Goal: Check status: Check status

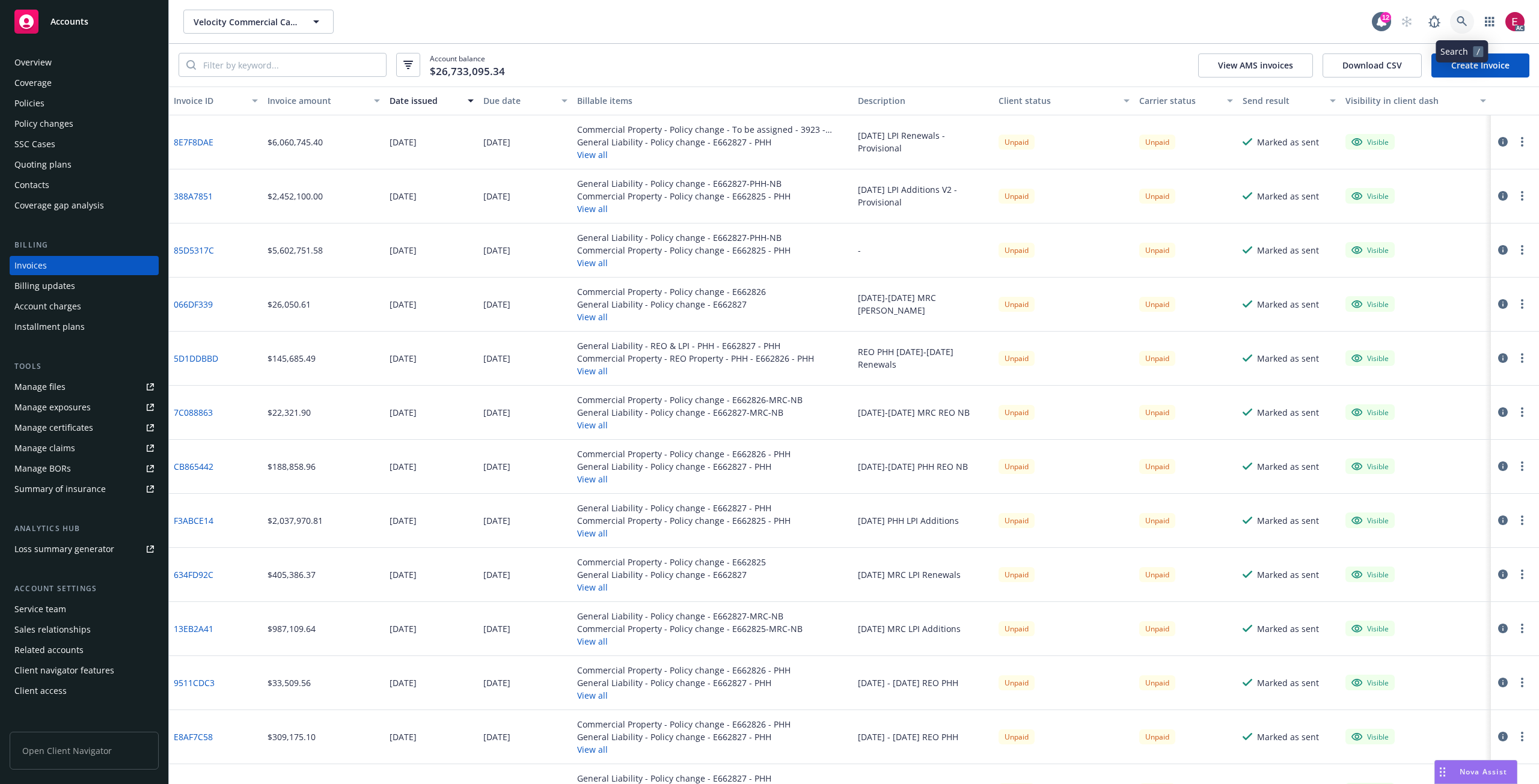
click at [1462, 24] on icon at bounding box center [1462, 21] width 11 height 11
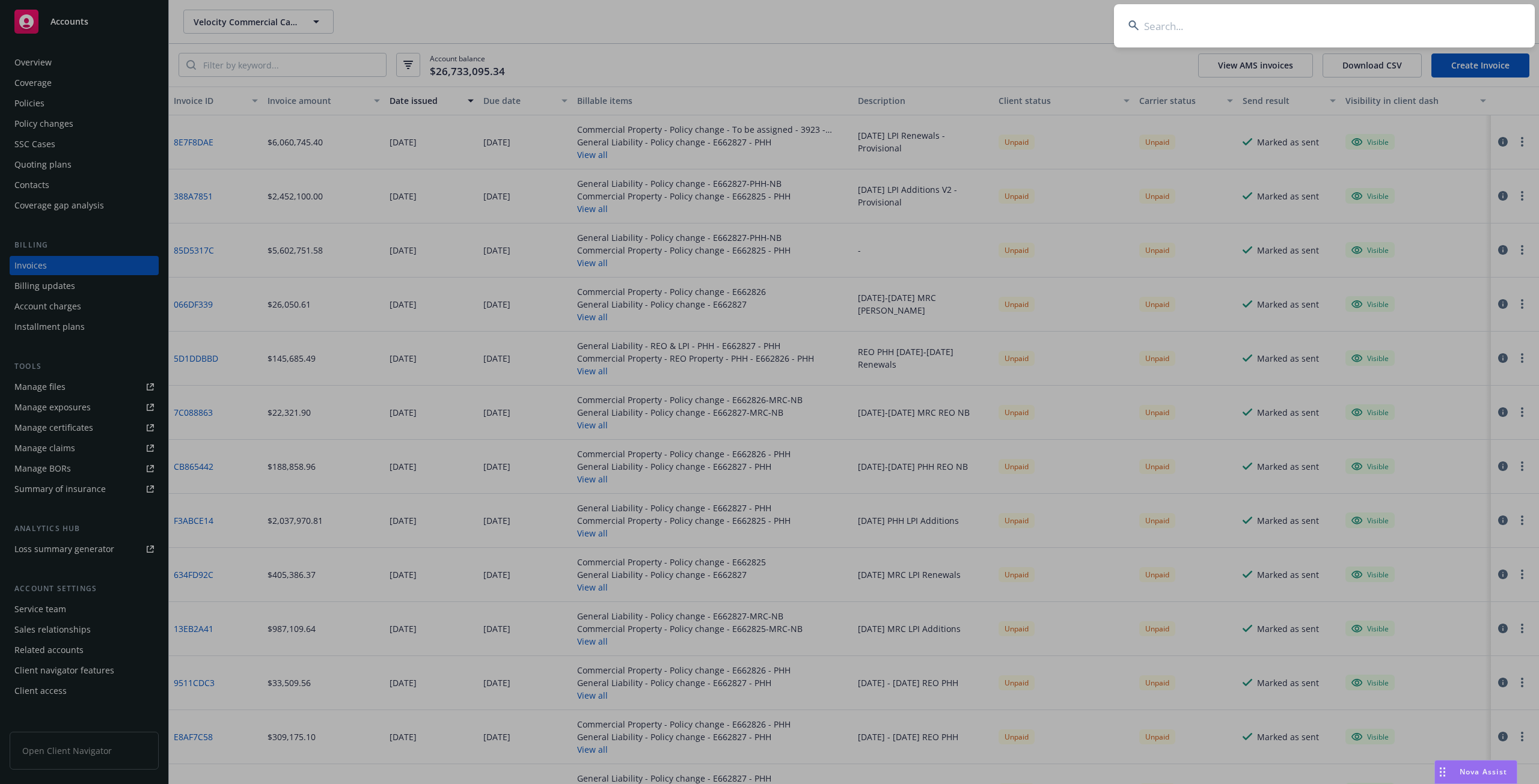
type input "Drawer: P&C Carrier Agmnts/Performance - P&C Carrier Agmnts/Performance"
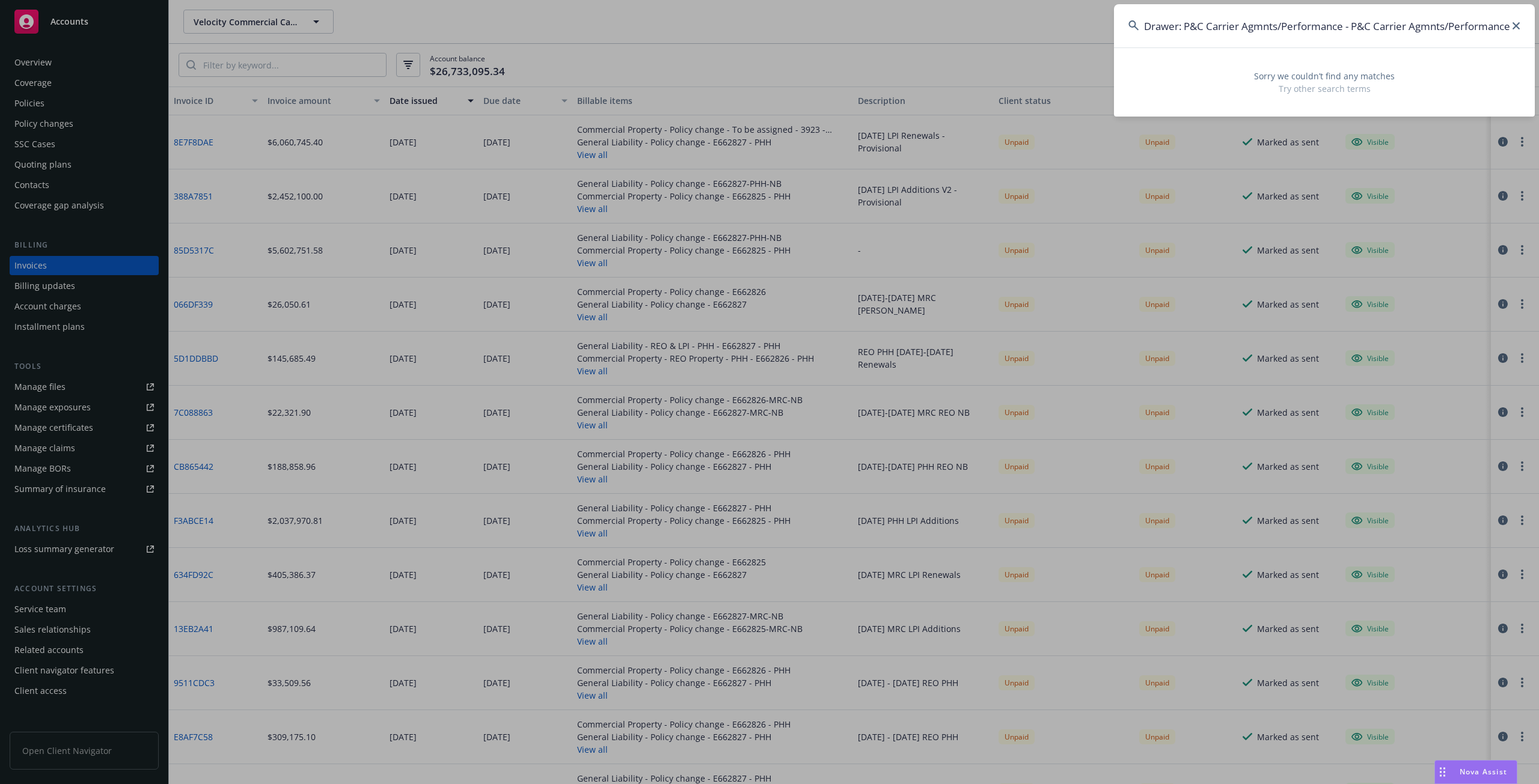
click at [1391, 38] on input "Drawer: P&C Carrier Agmnts/Performance - P&C Carrier Agmnts/Performance" at bounding box center [1324, 26] width 421 height 43
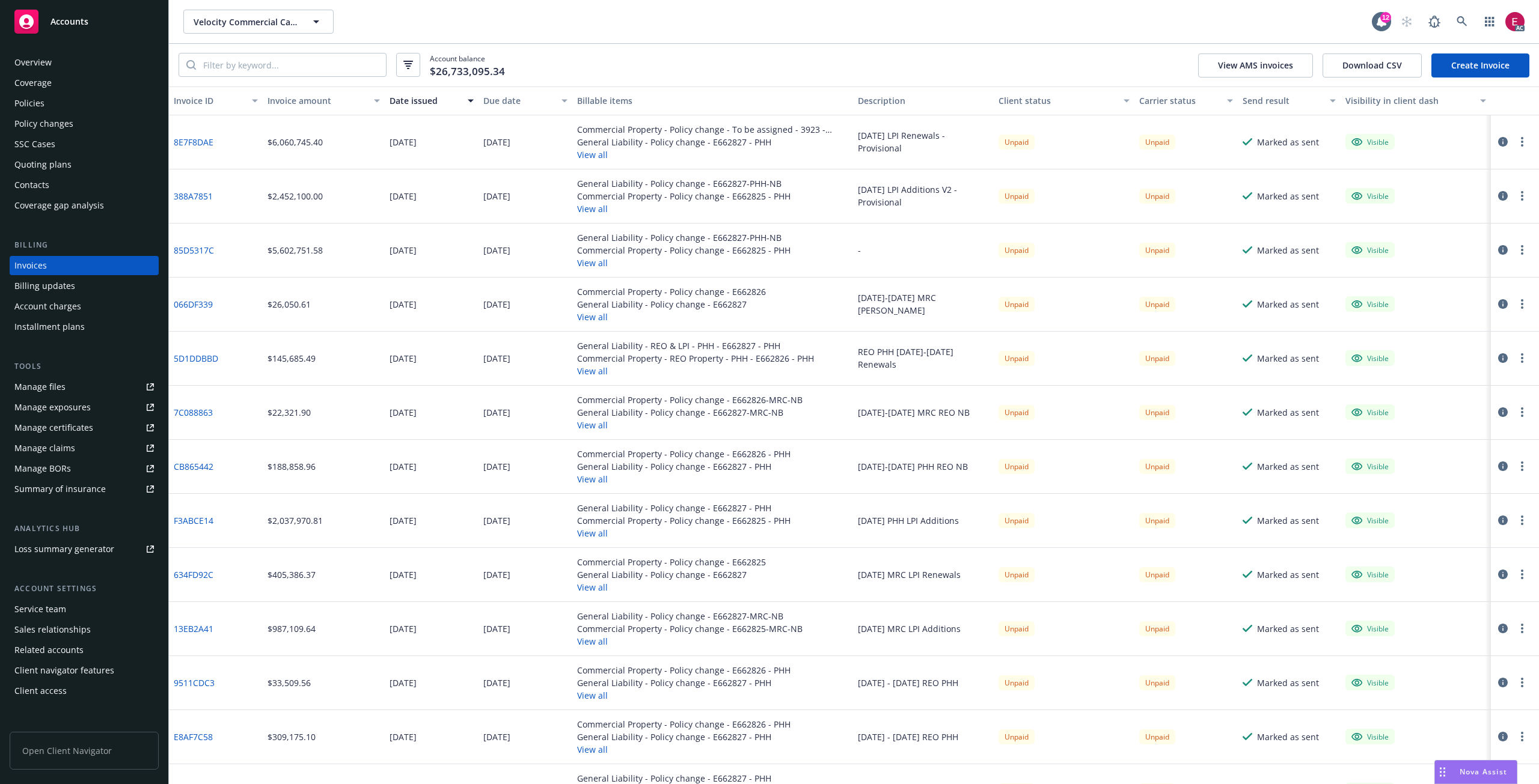
click at [48, 112] on div "Policies" at bounding box center [84, 103] width 140 height 19
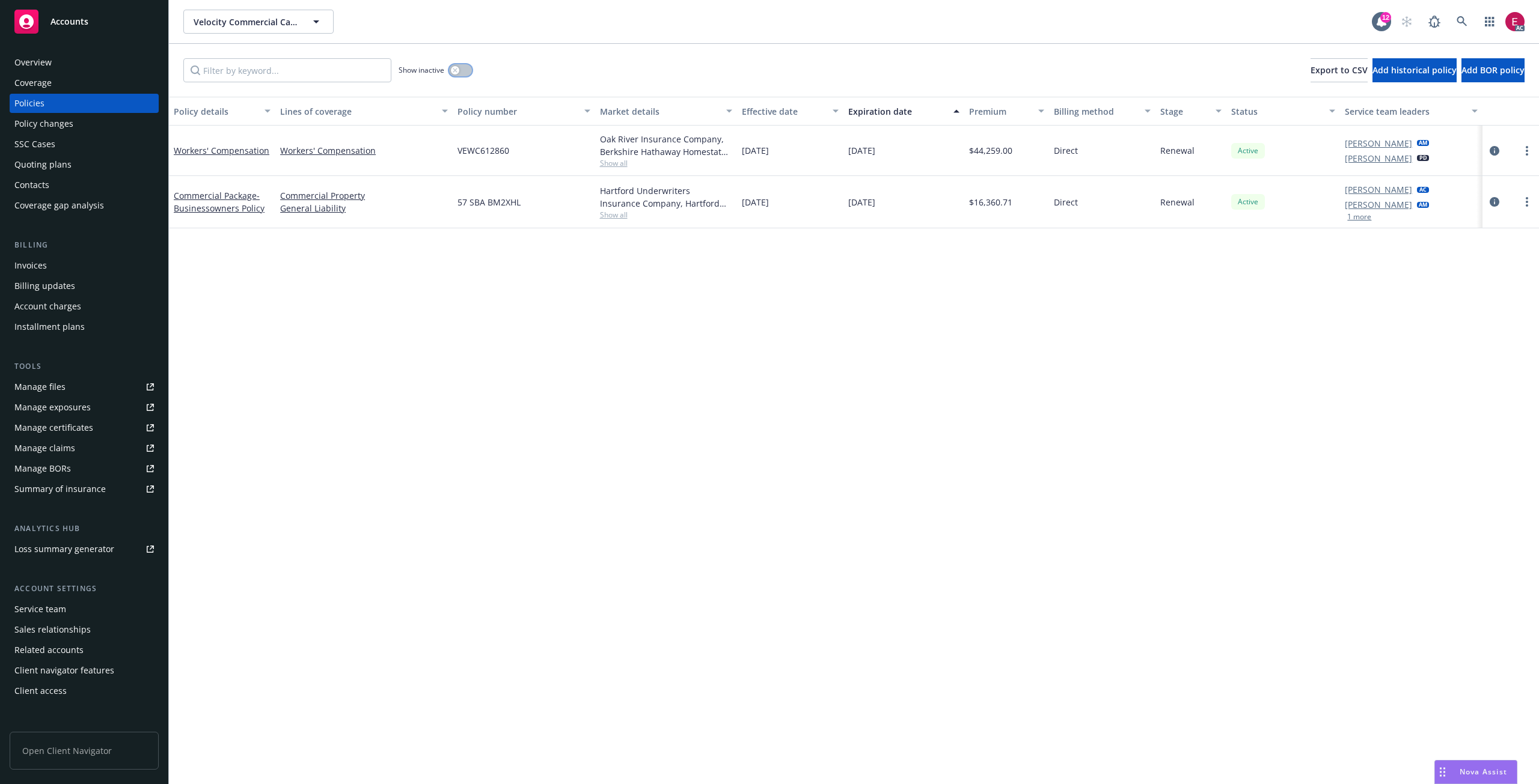
click at [464, 67] on button "button" at bounding box center [461, 70] width 23 height 12
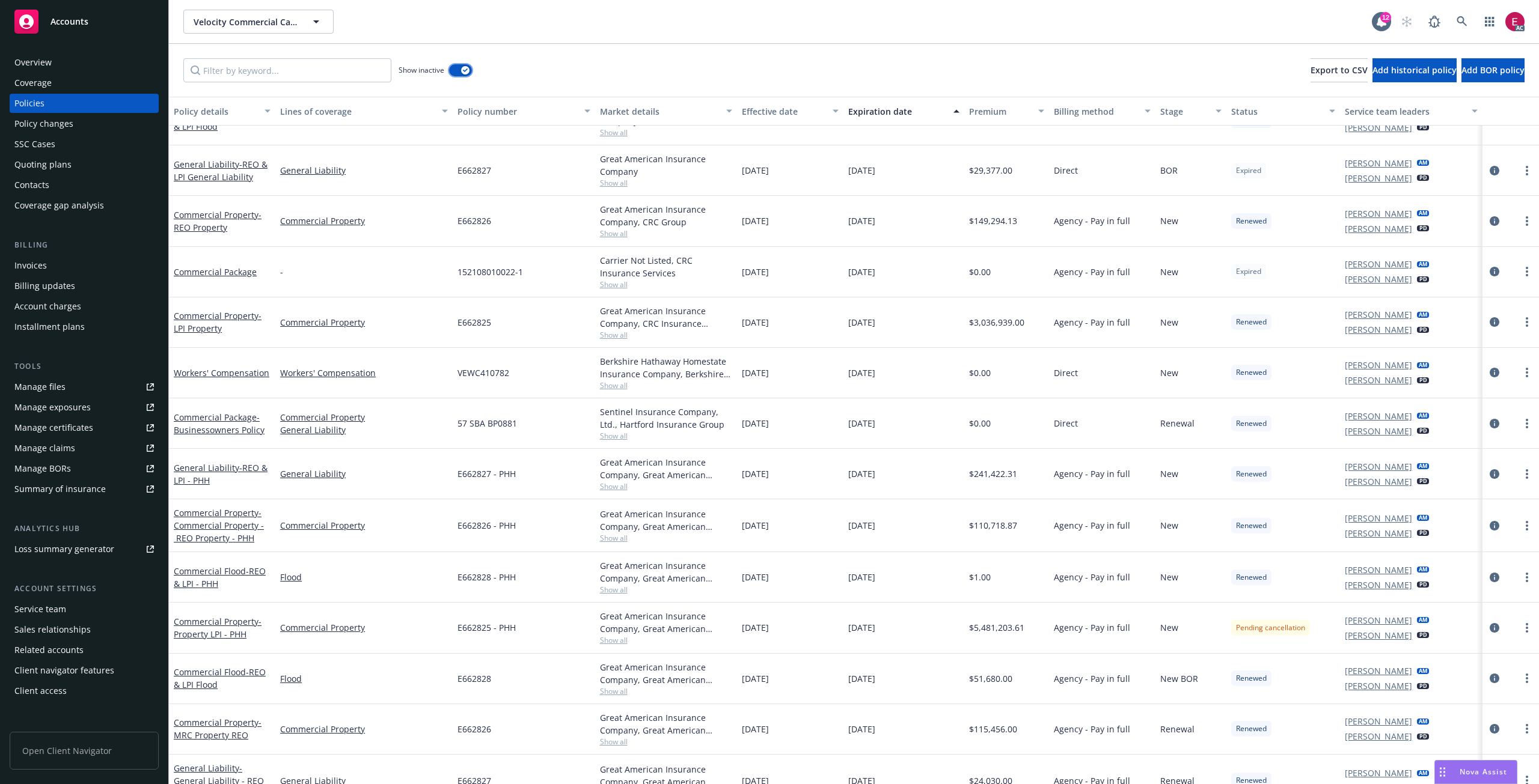
scroll to position [421, 0]
click at [1490, 624] on icon "circleInformation" at bounding box center [1494, 624] width 9 height 9
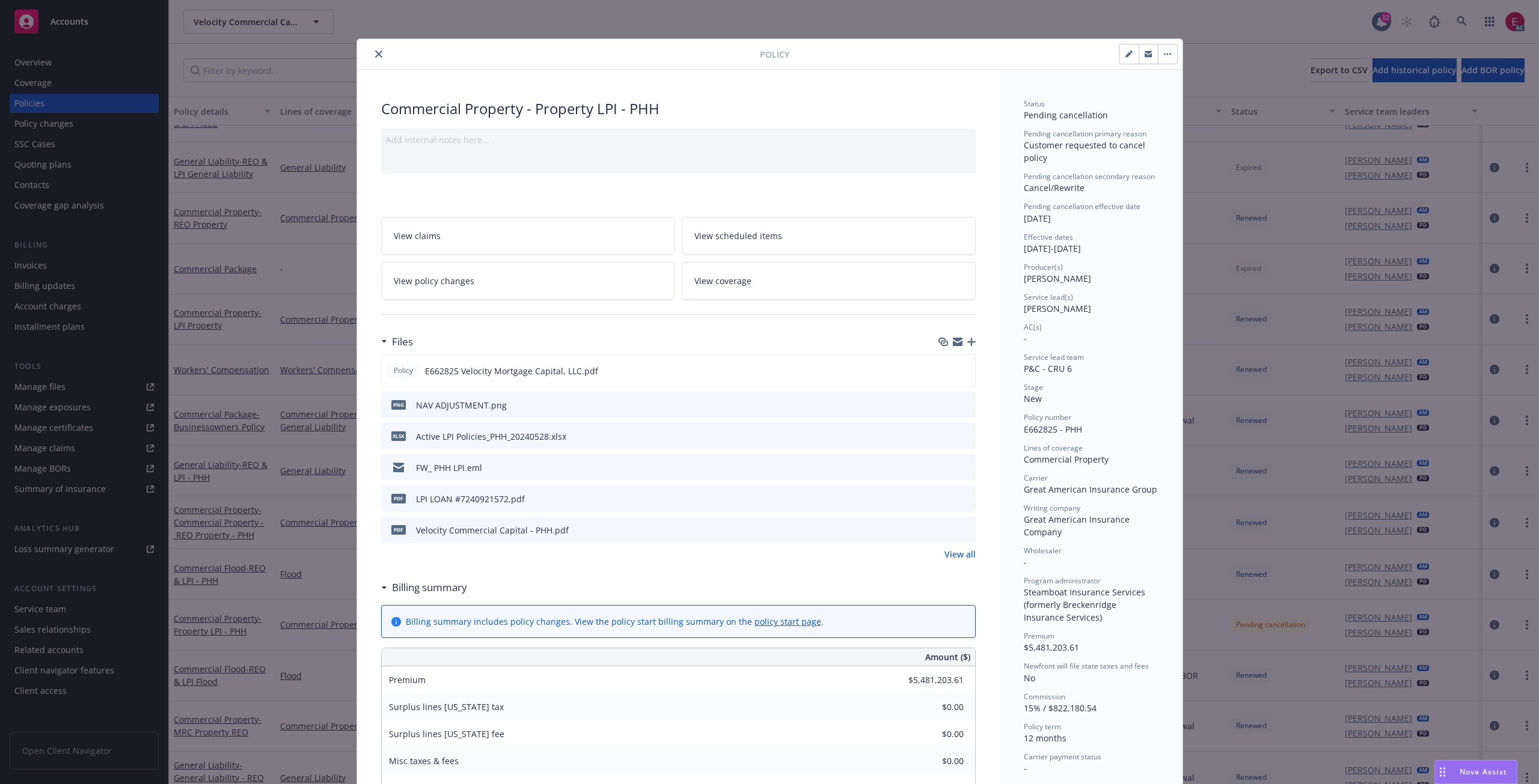
click at [372, 50] on button "close" at bounding box center [379, 54] width 14 height 14
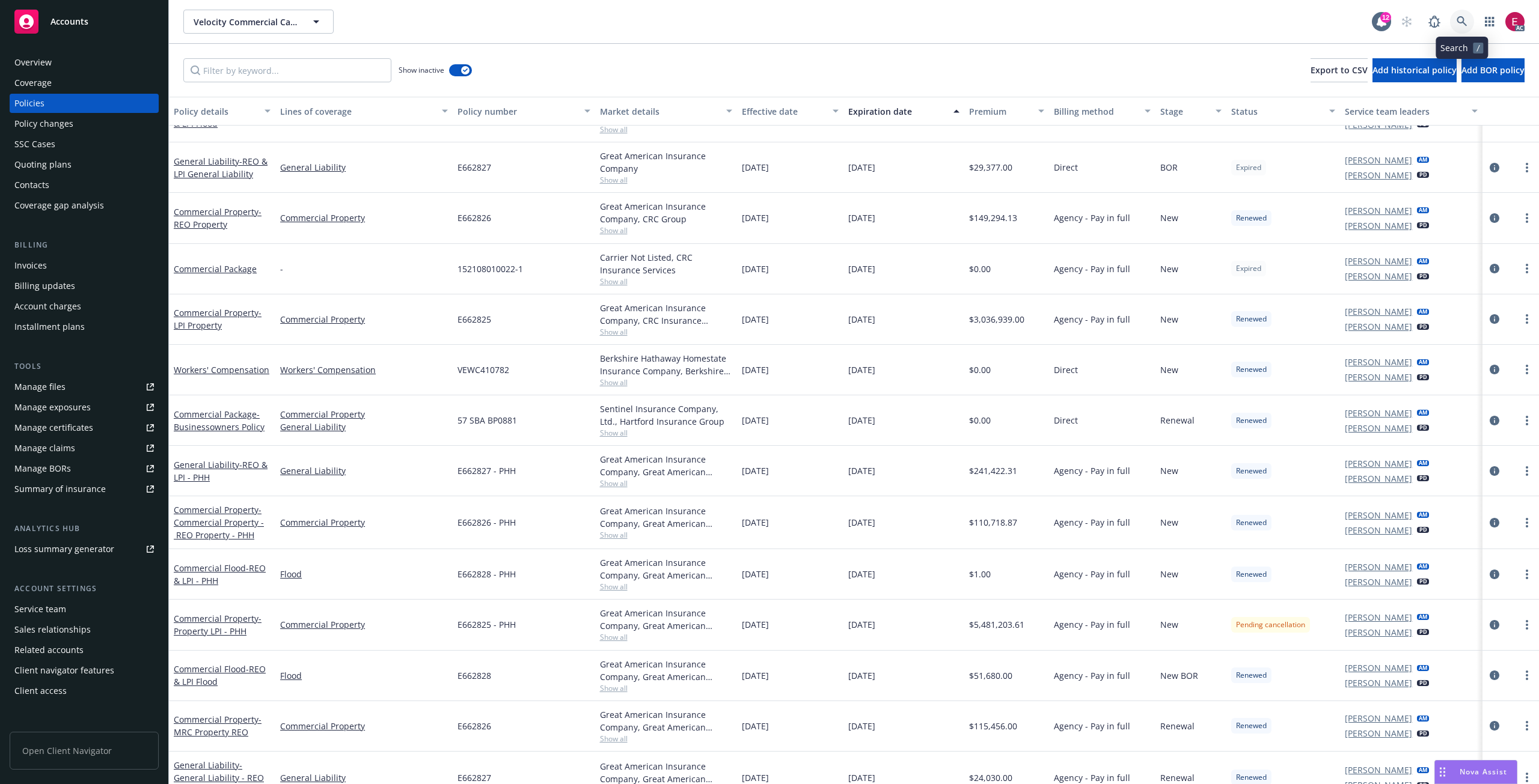
click at [1460, 16] on icon at bounding box center [1462, 21] width 11 height 11
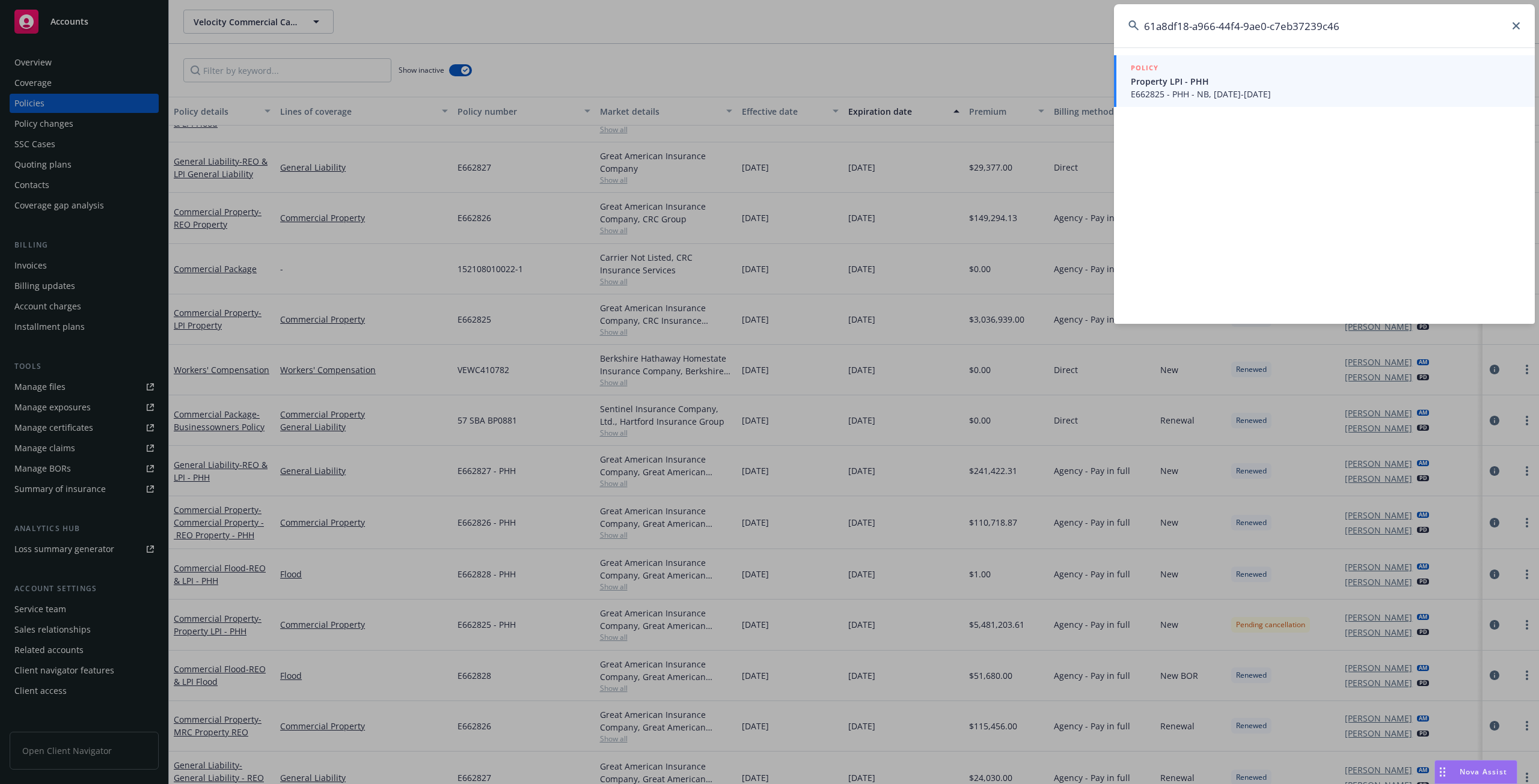
type input "61a8df18-a966-44f4-9ae0-c7eb37239c46"
click at [1198, 96] on span "E662825 - PHH - NB, 08/01/2024-08/01/2025" at bounding box center [1326, 94] width 389 height 13
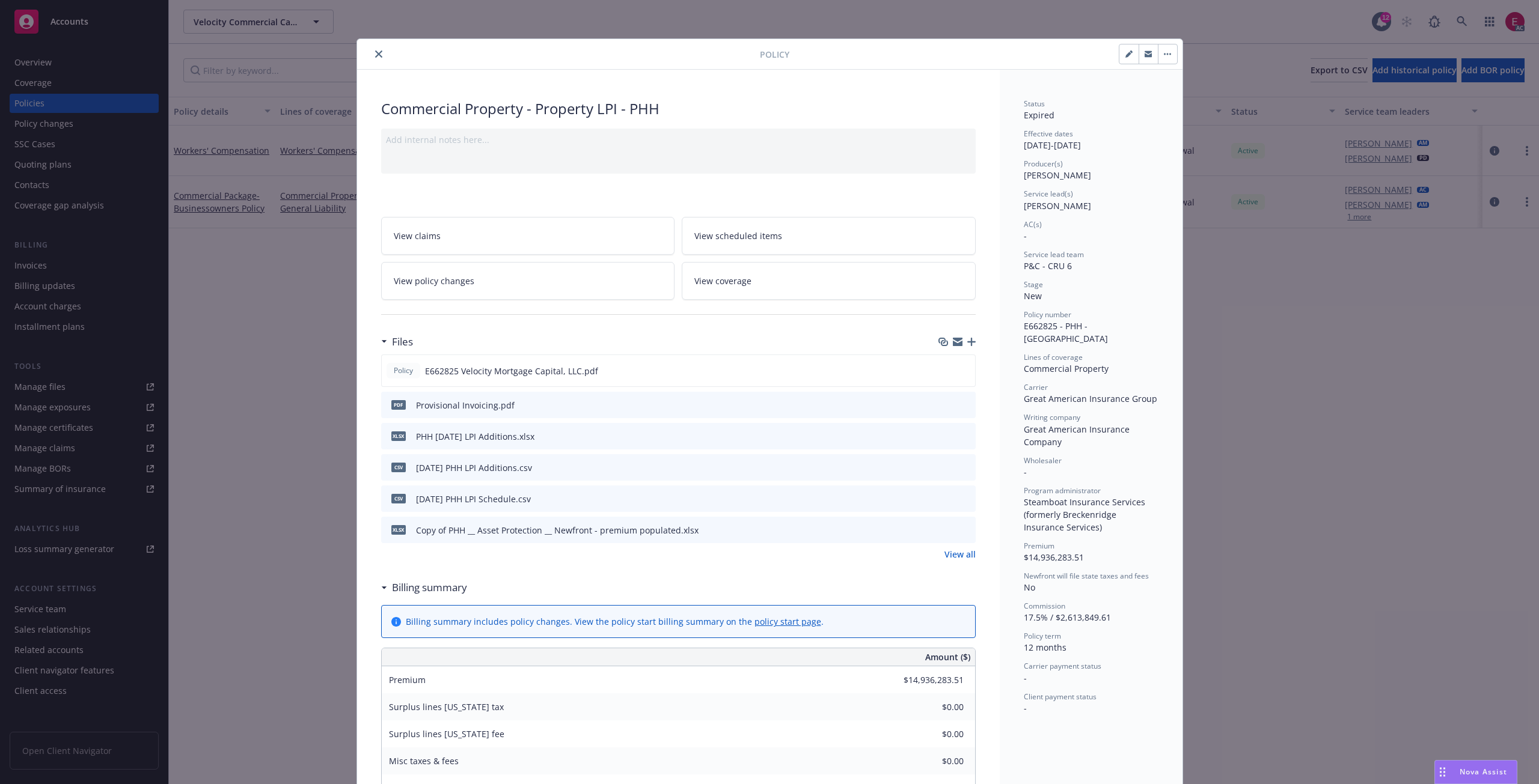
click at [546, 275] on link "View policy changes" at bounding box center [528, 281] width 294 height 38
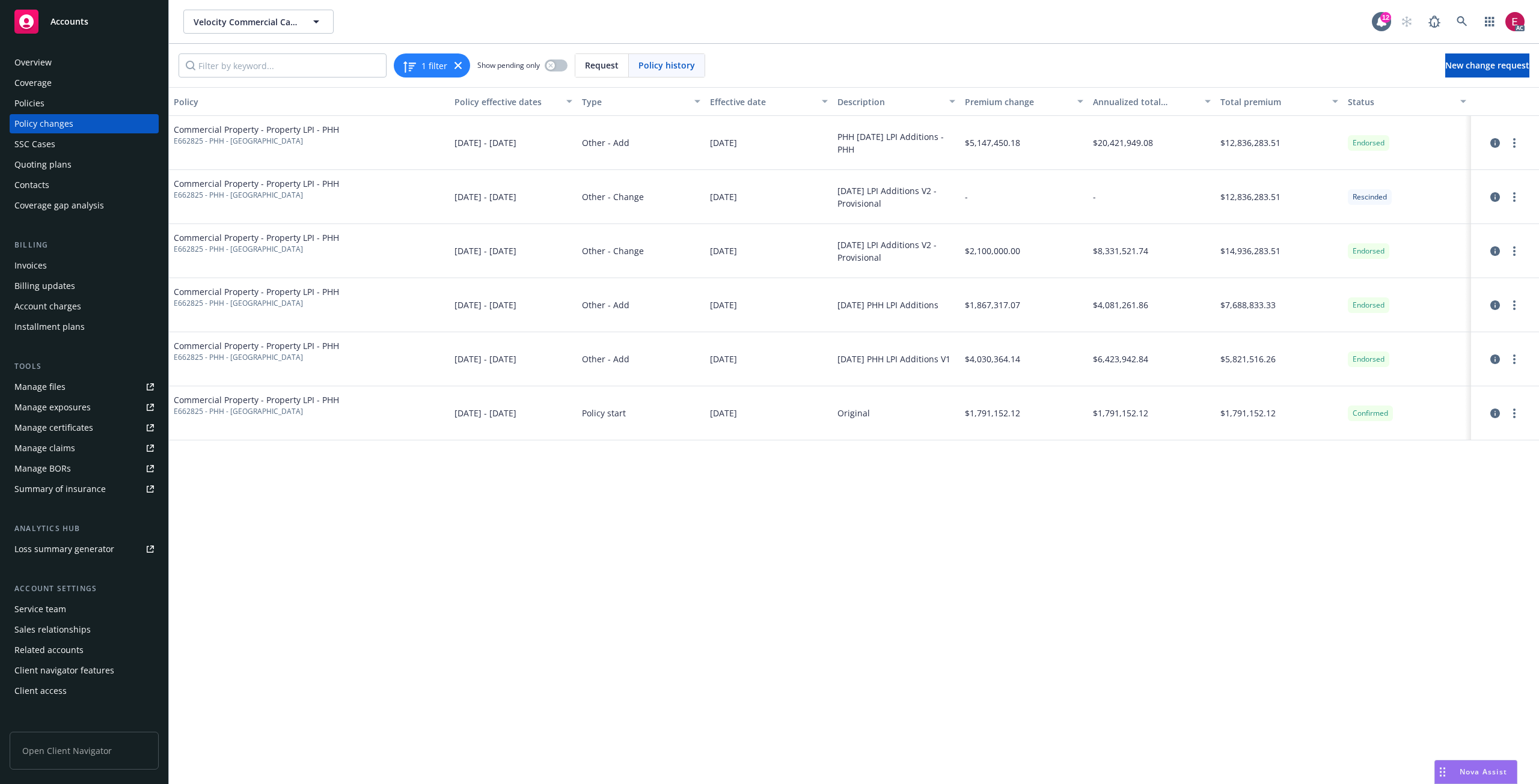
click at [56, 257] on div "Invoices" at bounding box center [84, 265] width 140 height 19
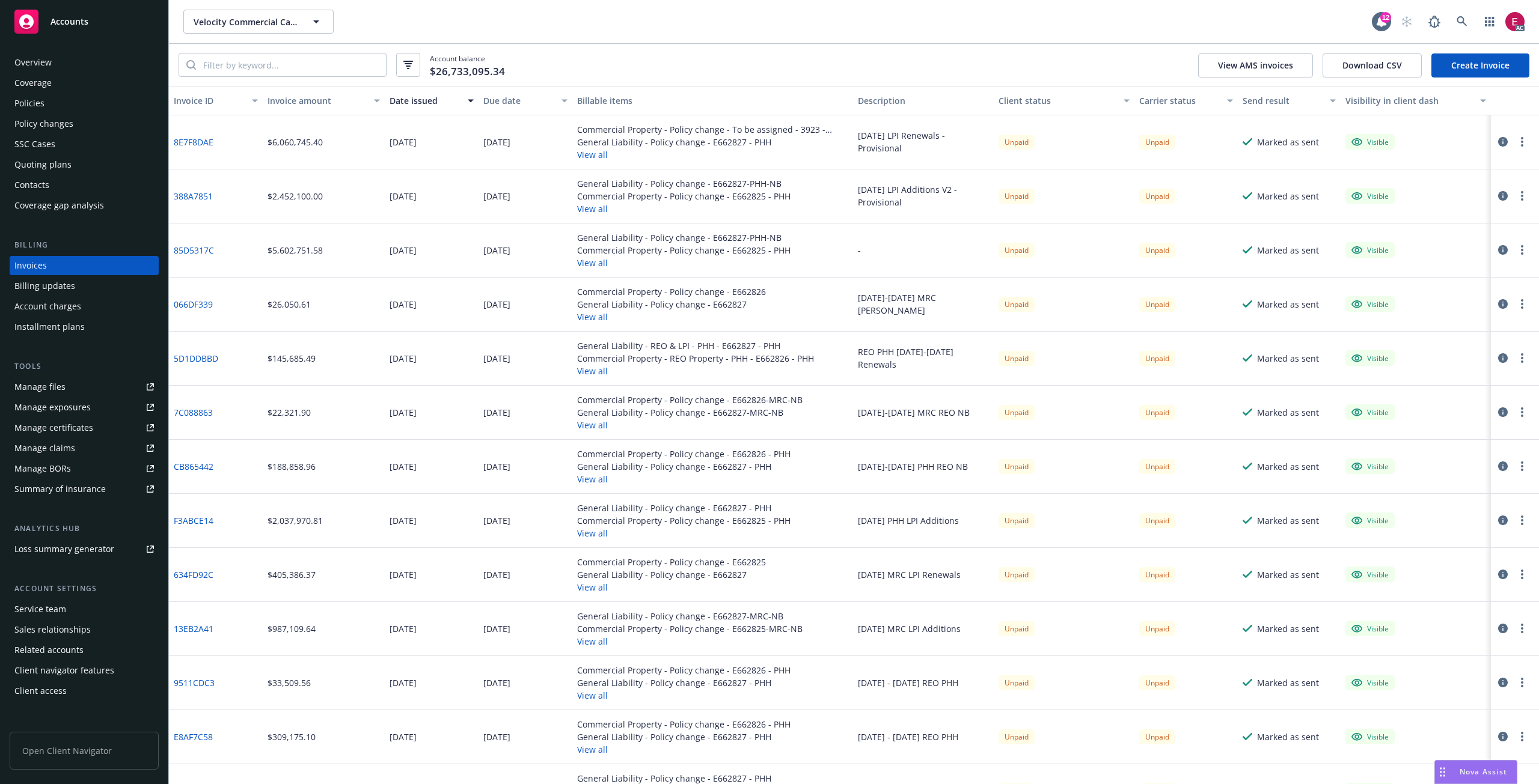
click at [63, 122] on div "Policy changes" at bounding box center [44, 123] width 59 height 19
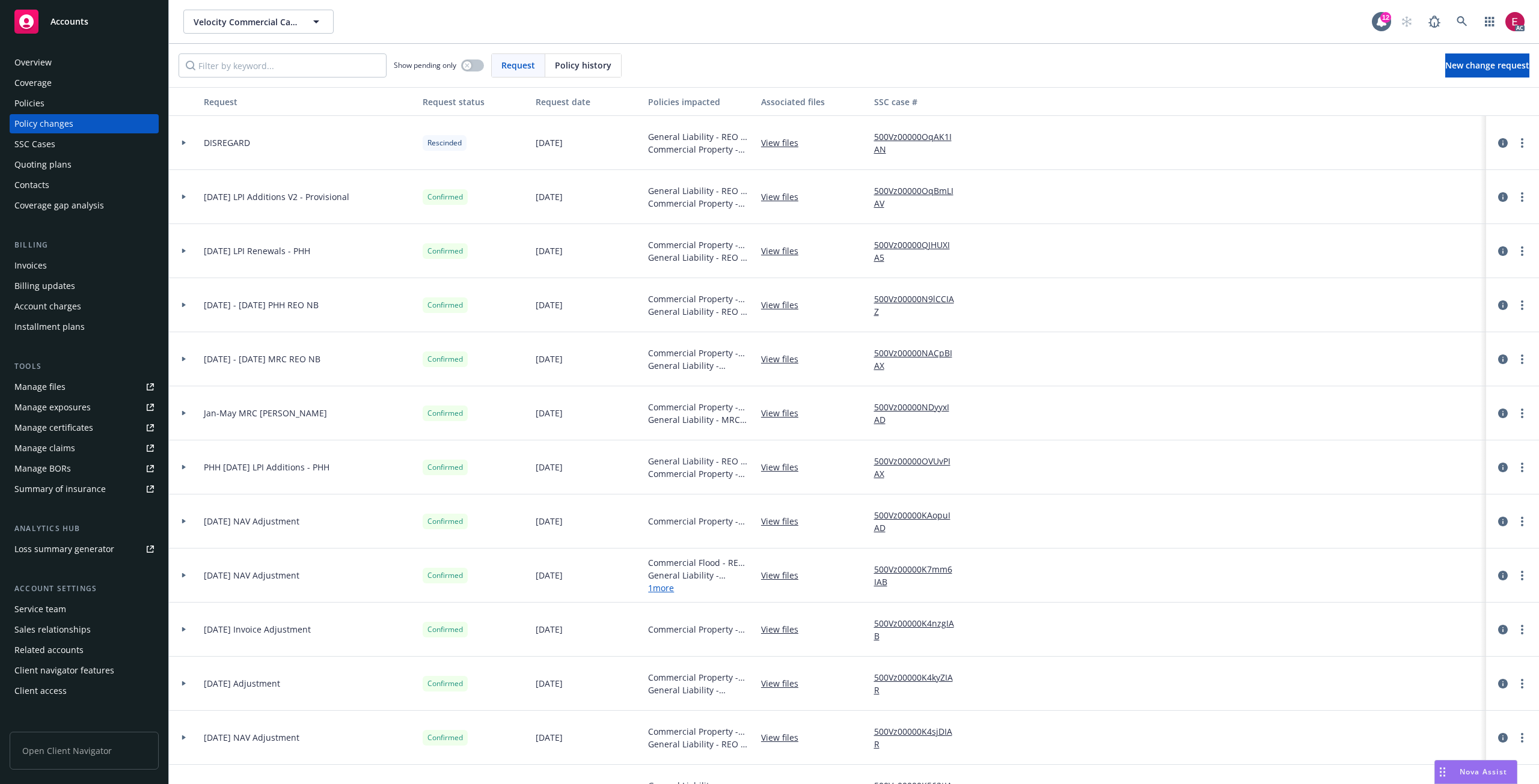
click at [58, 104] on div "Policies" at bounding box center [84, 103] width 140 height 19
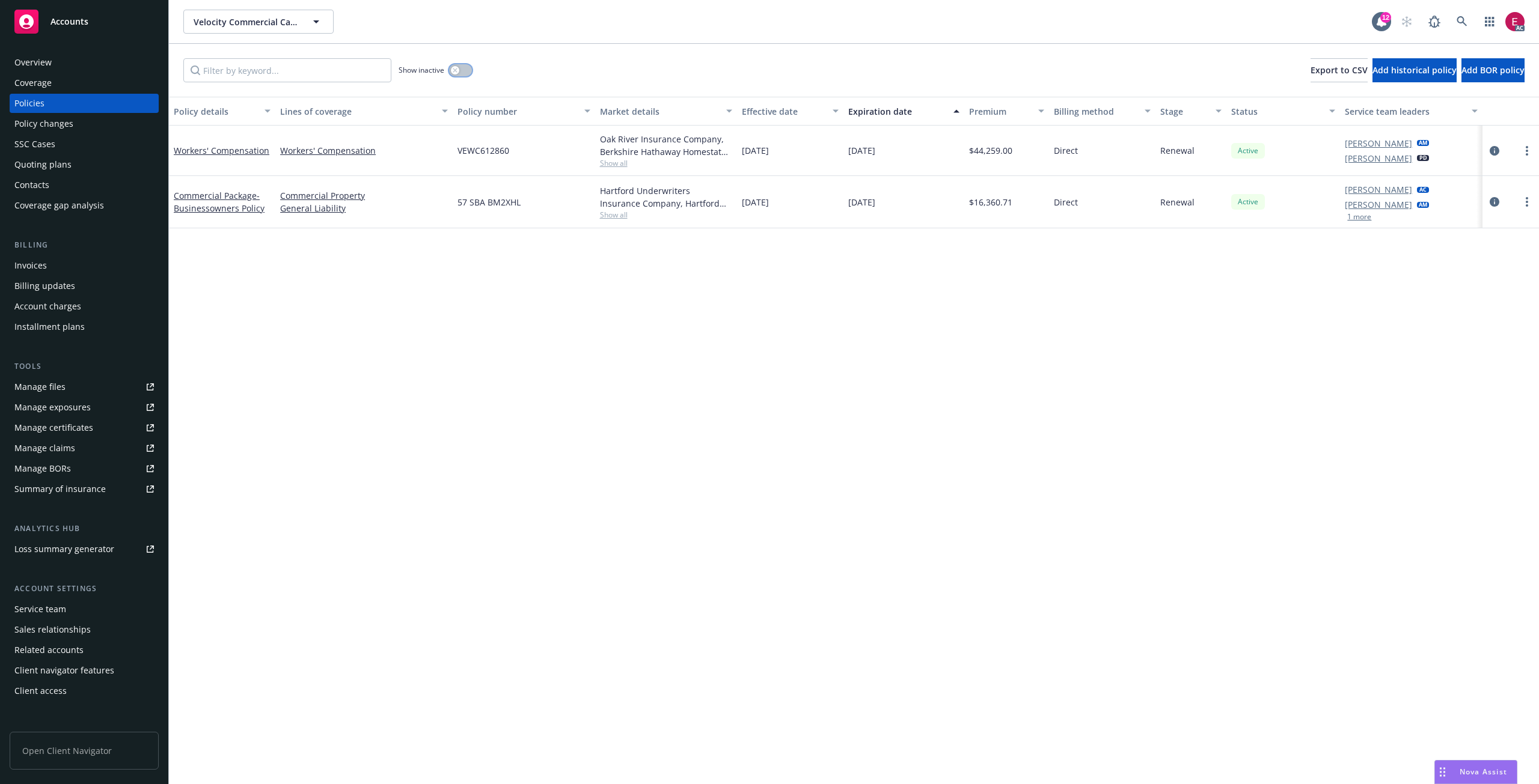
click at [464, 68] on button "button" at bounding box center [461, 70] width 23 height 12
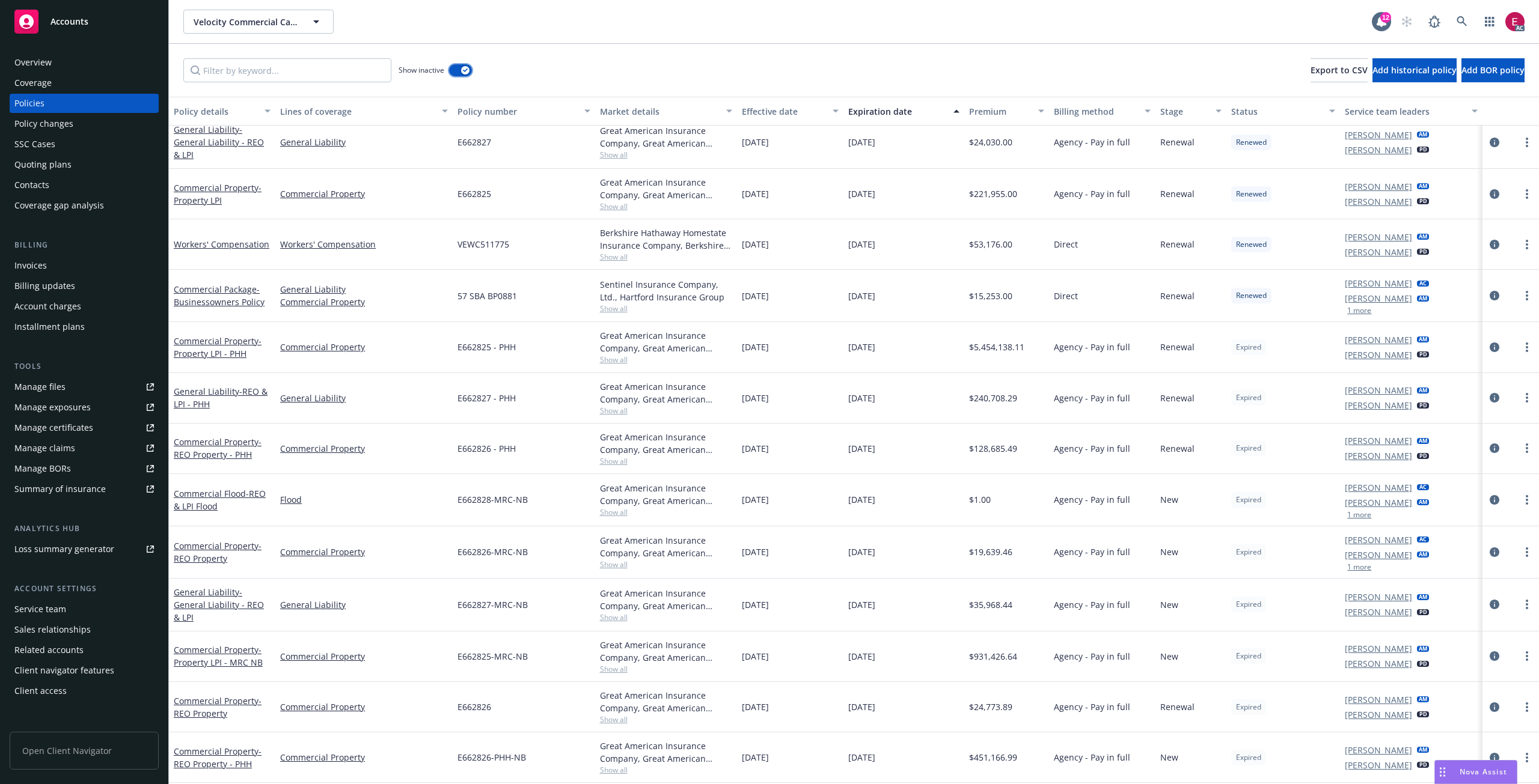
scroll to position [1082, 0]
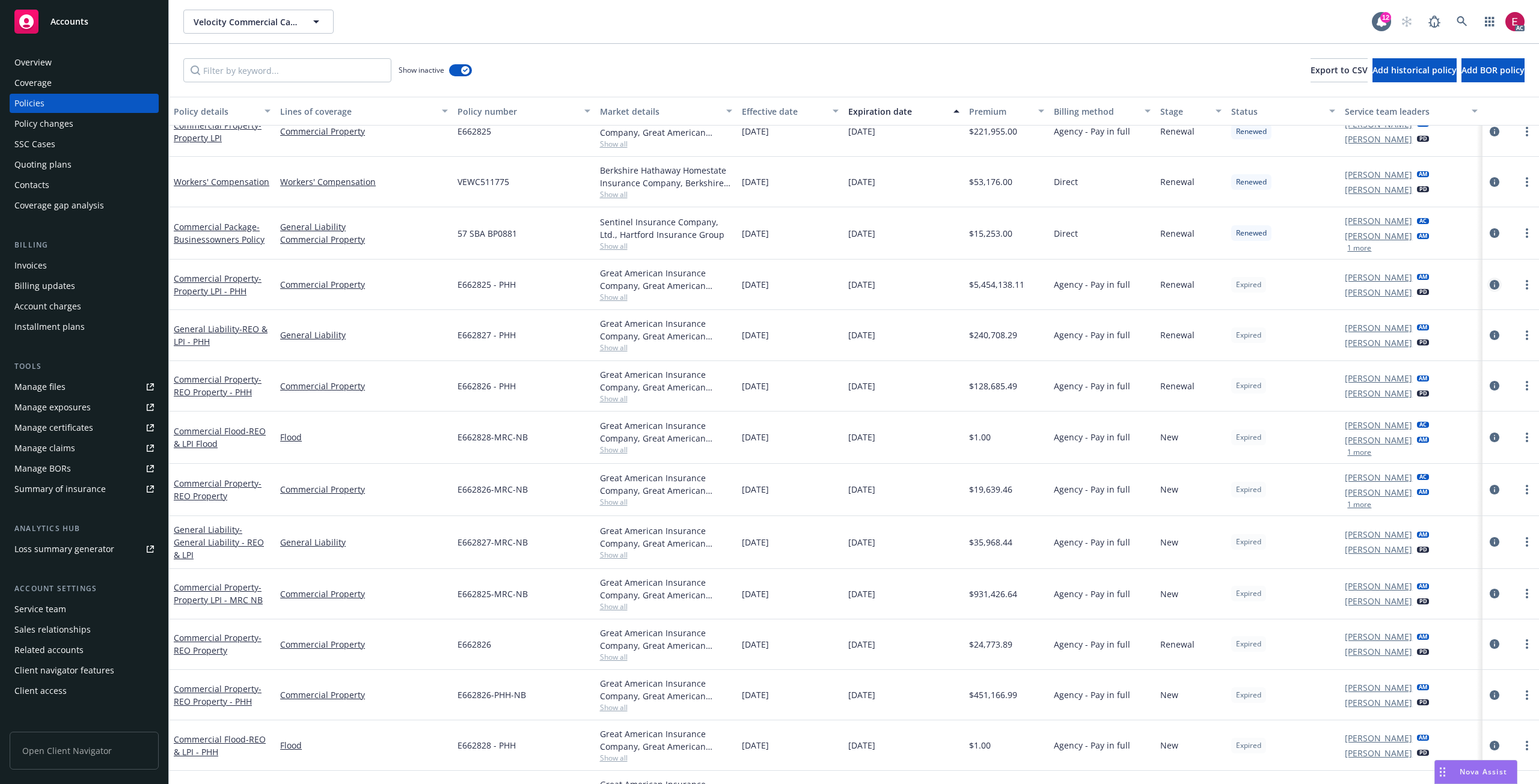
click at [1490, 289] on icon "circleInformation" at bounding box center [1494, 284] width 9 height 9
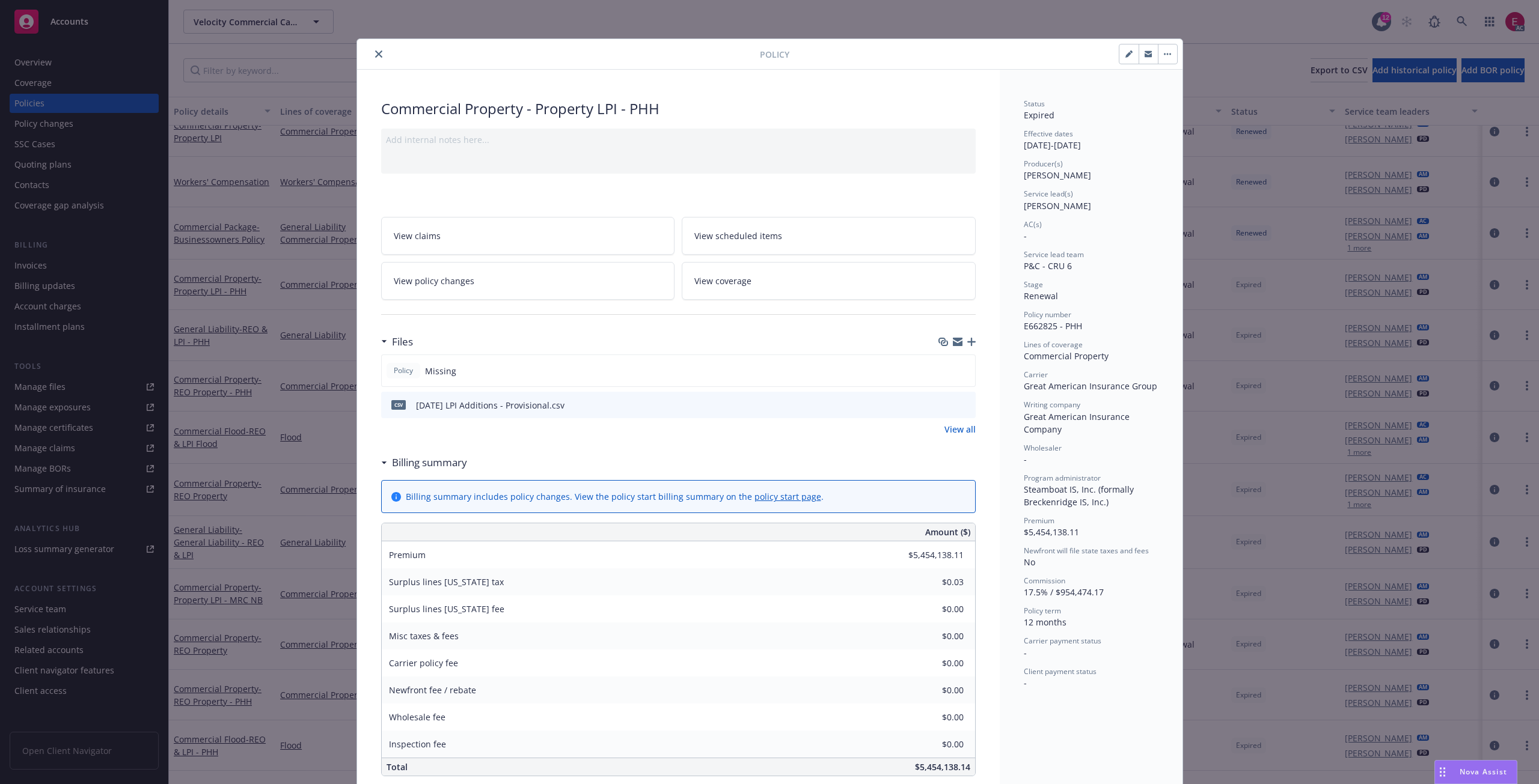
click at [465, 292] on link "View policy changes" at bounding box center [528, 281] width 294 height 38
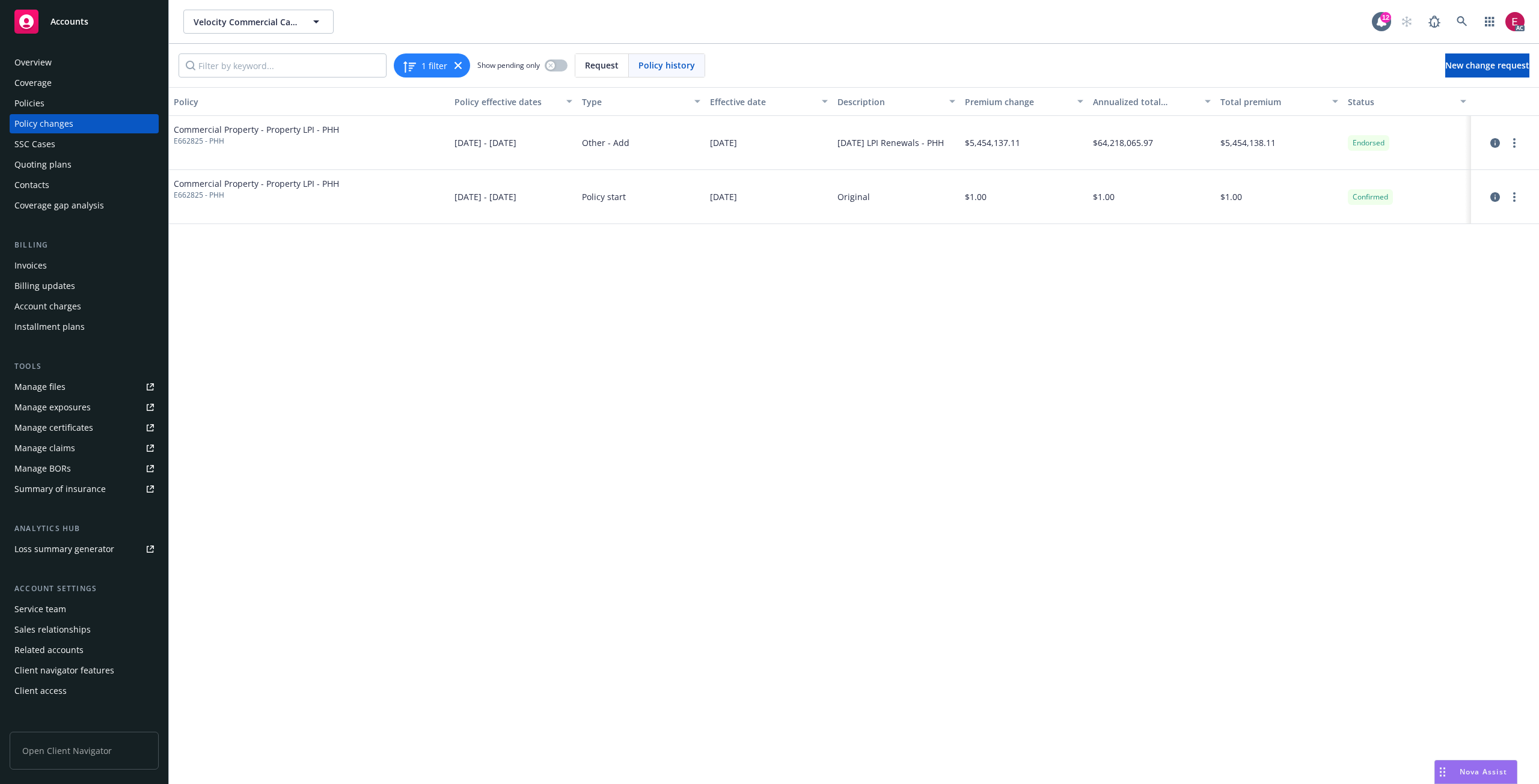
click at [48, 260] on div "Invoices" at bounding box center [84, 265] width 140 height 19
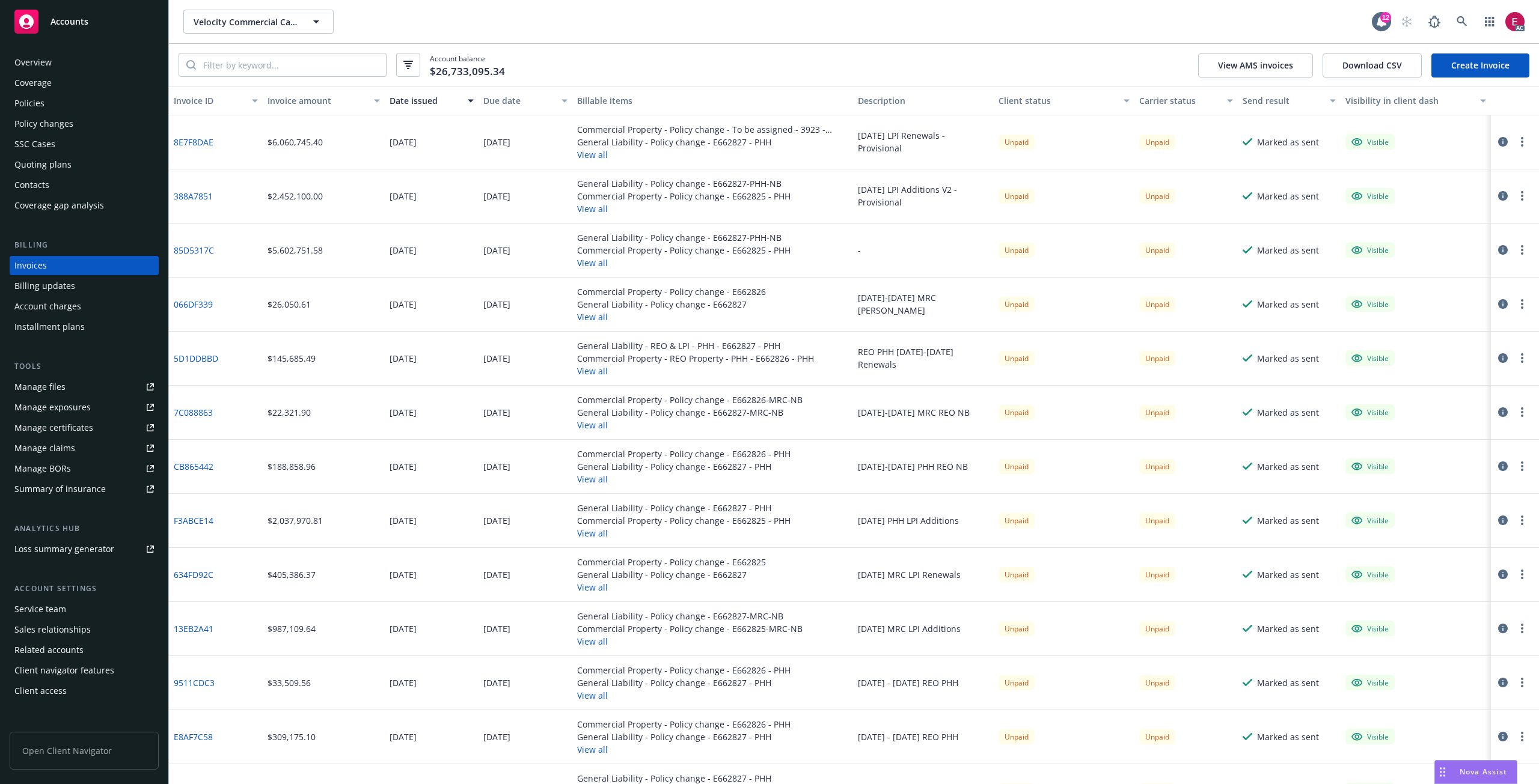
click at [210, 247] on link "85D5317C" at bounding box center [194, 250] width 40 height 13
click at [195, 251] on link "85D5317C" at bounding box center [194, 250] width 40 height 13
click at [198, 253] on link "85D5317C" at bounding box center [194, 250] width 40 height 13
click at [36, 105] on div "Policies" at bounding box center [29, 103] width 30 height 19
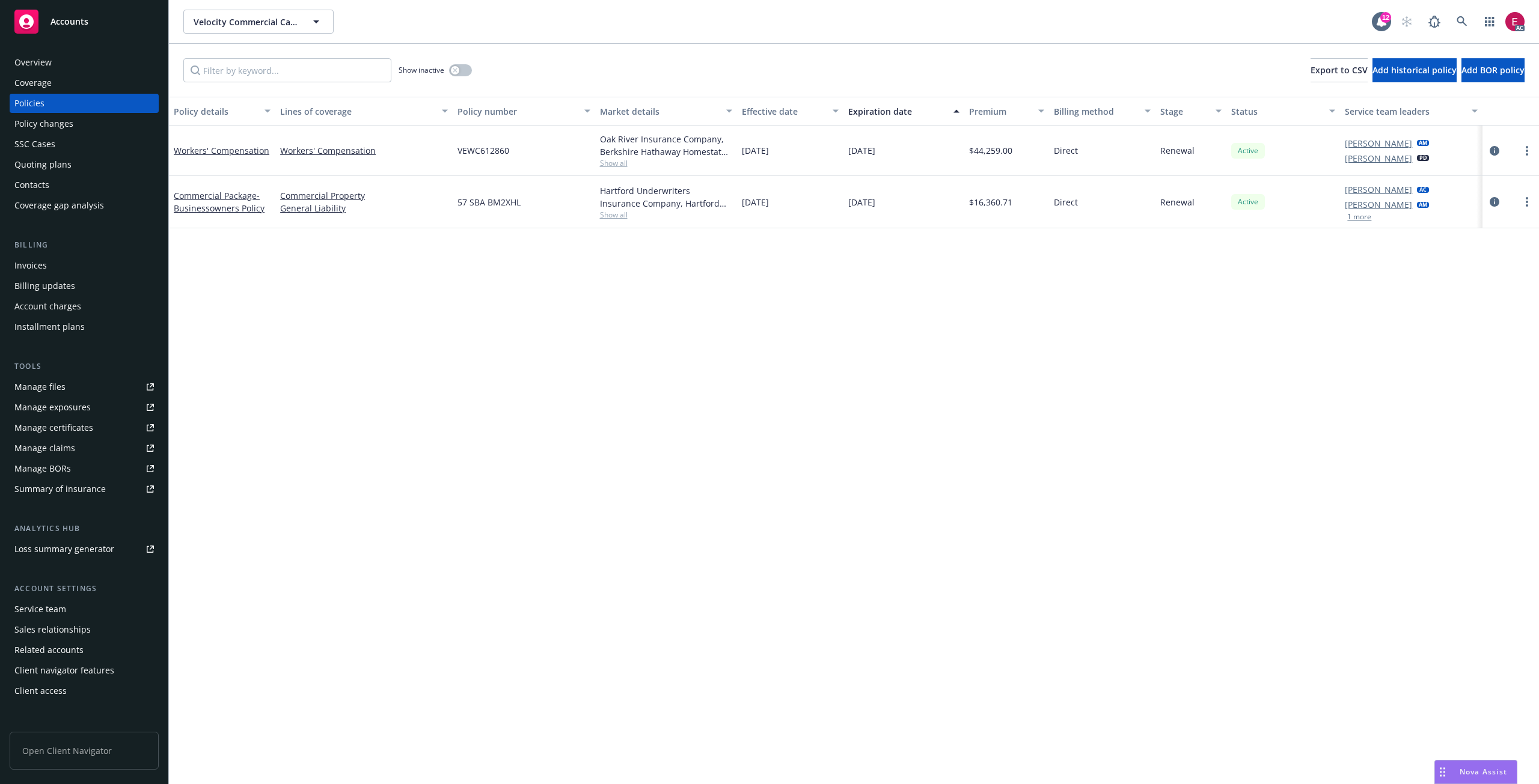
click at [79, 259] on div "Invoices" at bounding box center [84, 265] width 140 height 19
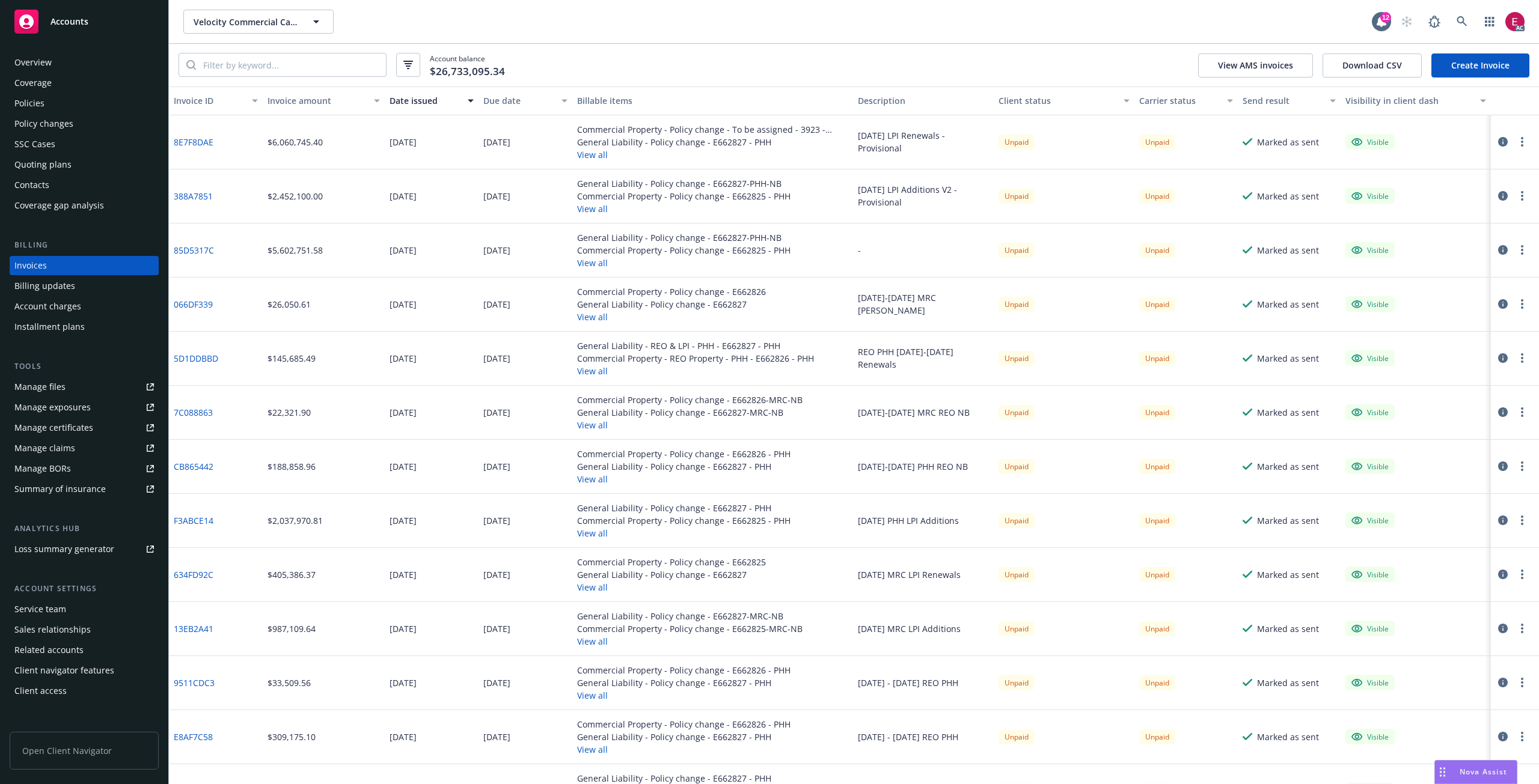
click at [198, 247] on link "85D5317C" at bounding box center [194, 250] width 40 height 13
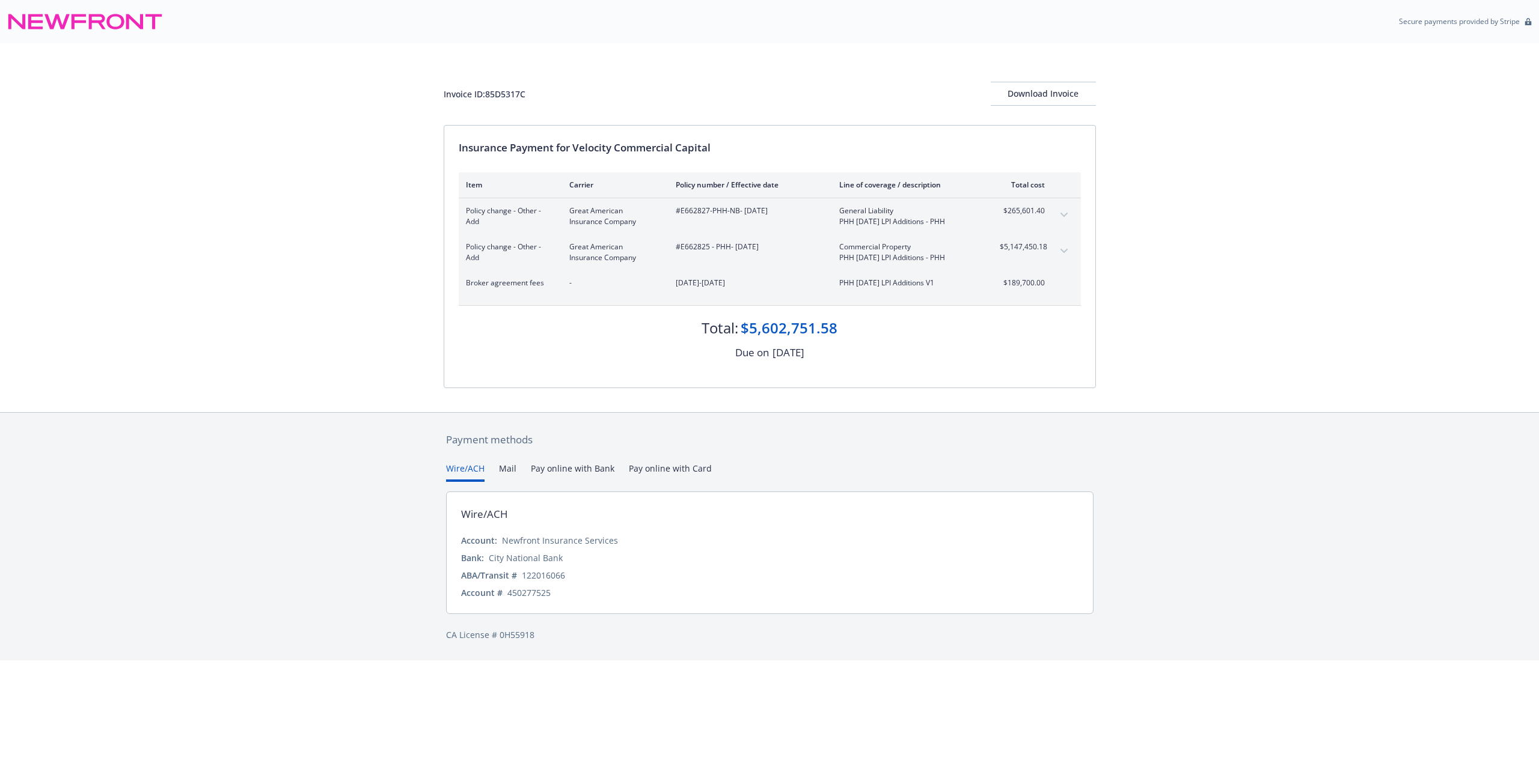
click at [1061, 247] on button "expand content" at bounding box center [1064, 251] width 19 height 19
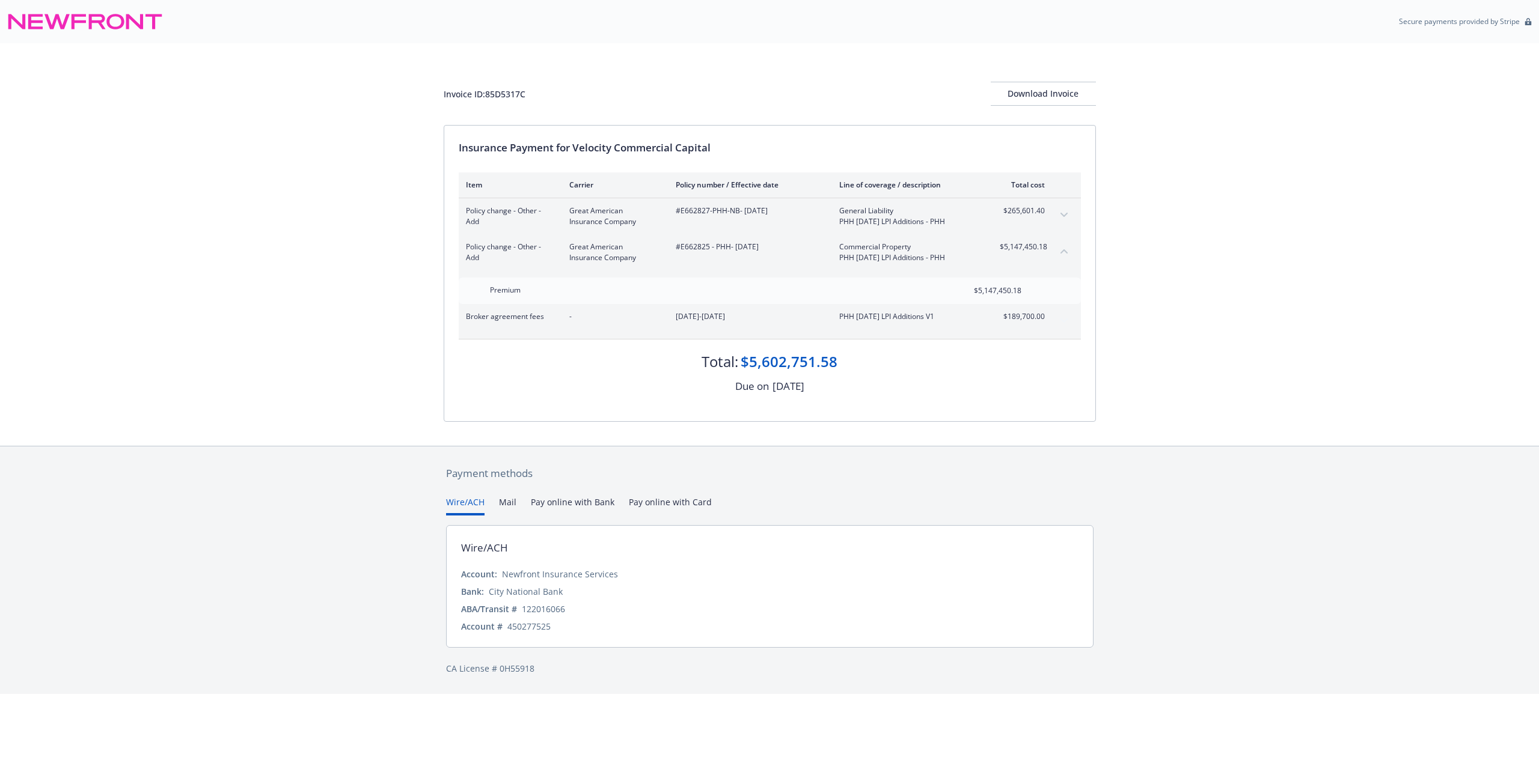
click at [1061, 247] on button "collapse content" at bounding box center [1064, 251] width 19 height 19
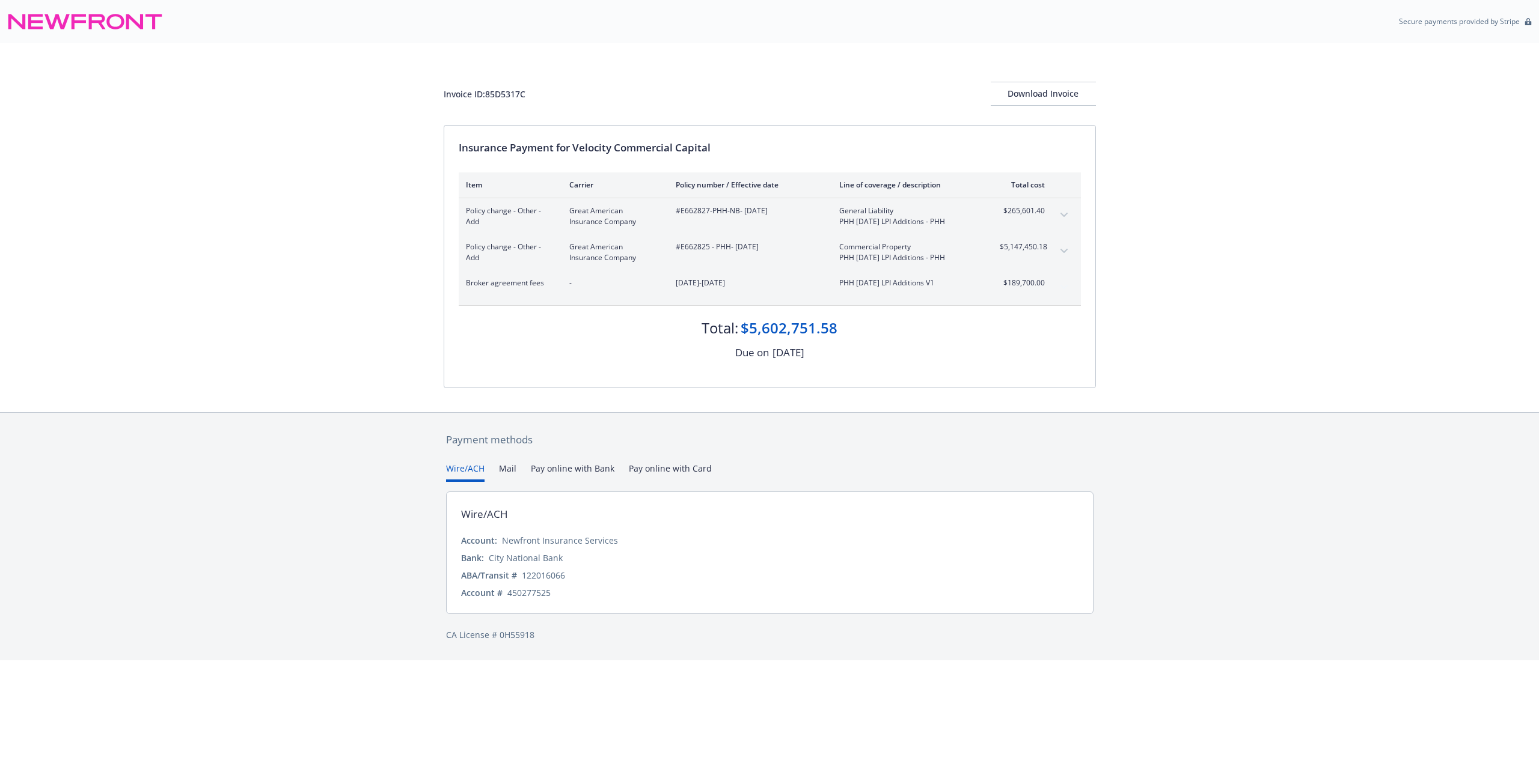
click at [1060, 217] on button "expand content" at bounding box center [1064, 215] width 19 height 19
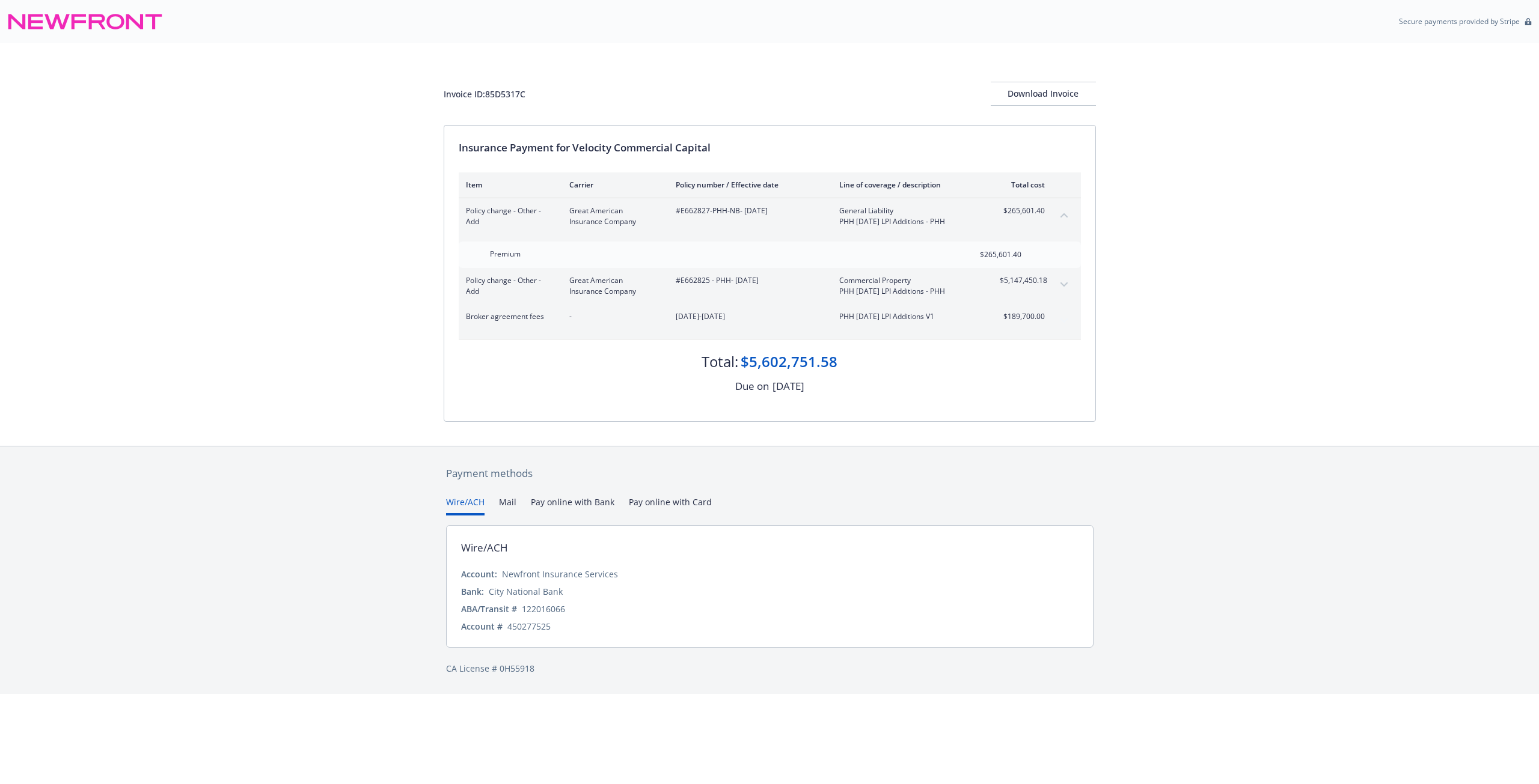
click at [1060, 212] on icon "collapse content" at bounding box center [1064, 215] width 7 height 5
